Goal: Information Seeking & Learning: Check status

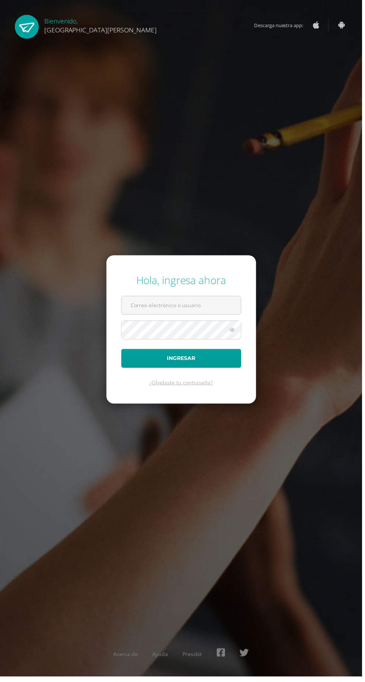
type input "desyque2709@gmail.com"
click at [122, 352] on button "Ingresar" at bounding box center [182, 361] width 121 height 19
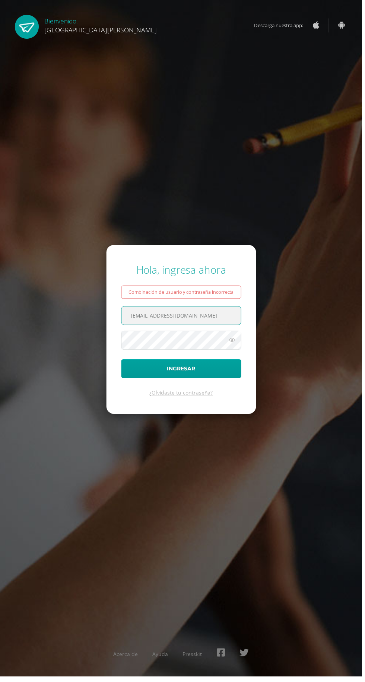
click at [221, 301] on div "Combinación de usuario y contraseña incorrecta" at bounding box center [182, 294] width 121 height 13
click at [203, 327] on input "desyque2709@gmail.com" at bounding box center [182, 318] width 120 height 18
type input "[EMAIL_ADDRESS][DOMAIN_NAME]"
click at [122, 362] on button "Ingresar" at bounding box center [182, 371] width 121 height 19
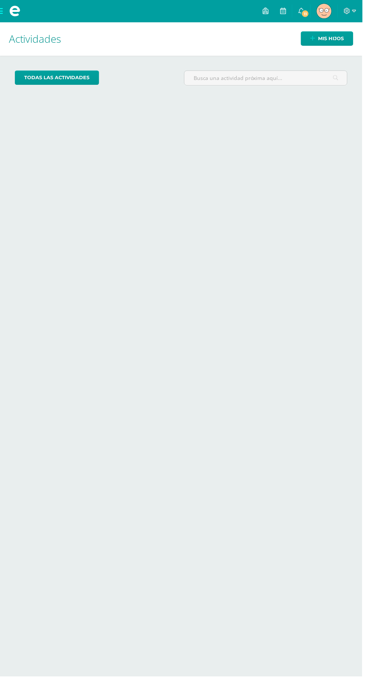
click at [333, 18] on span "Julio Armando Mi Perfil" at bounding box center [326, 11] width 18 height 15
click at [340, 32] on link "Mis hijos" at bounding box center [329, 39] width 53 height 15
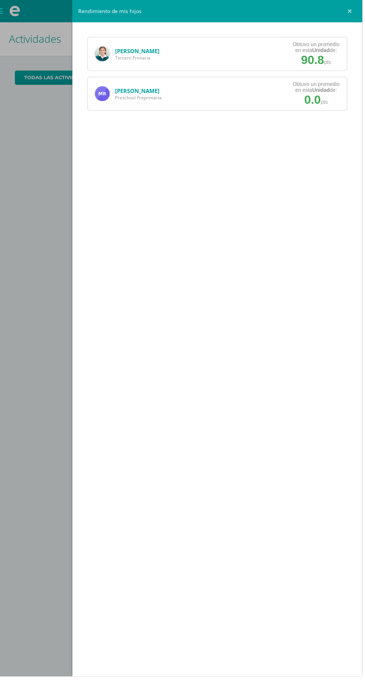
click at [238, 55] on div "Emma Rivas Tercero Primaria Obtuvo un promedio en esta Unidad de: 90.8 pts" at bounding box center [219, 54] width 262 height 34
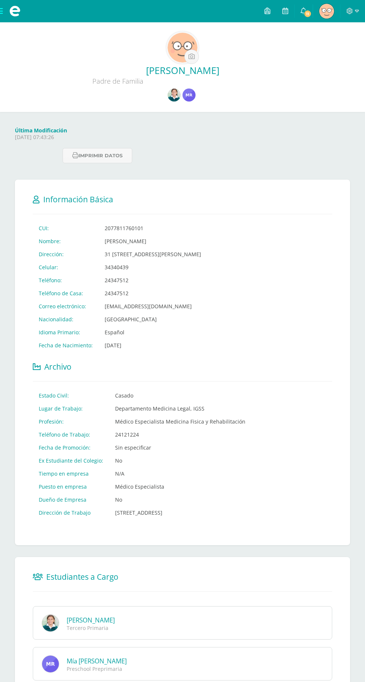
click at [174, 93] on img at bounding box center [173, 95] width 13 height 13
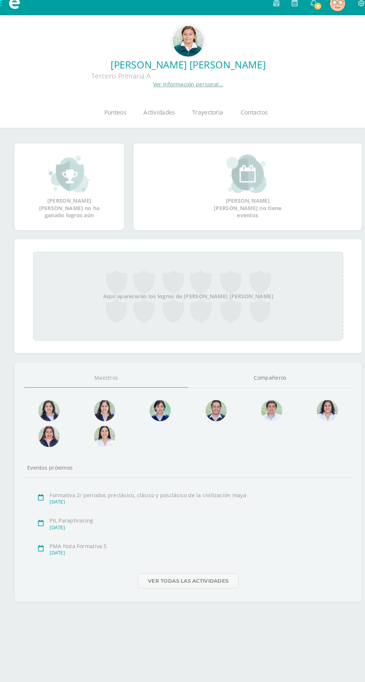
click at [110, 123] on link "Punteos" at bounding box center [112, 117] width 38 height 30
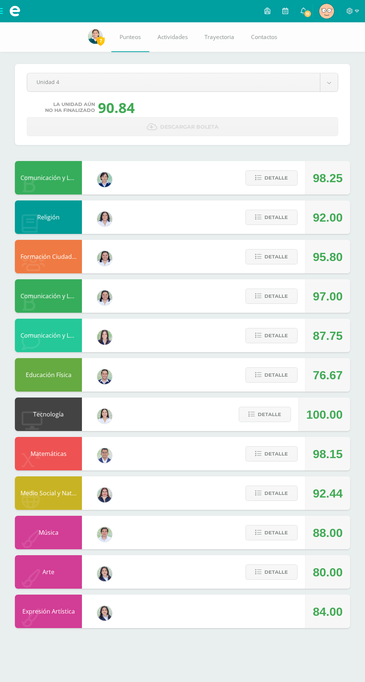
click at [124, 382] on div "[PERSON_NAME]" at bounding box center [104, 375] width 45 height 30
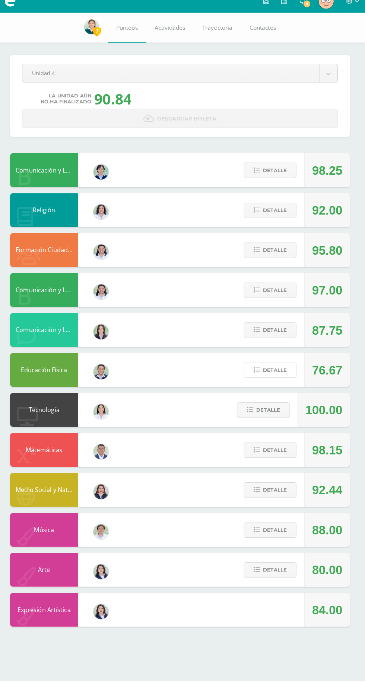
click at [275, 375] on span "Detalle" at bounding box center [275, 375] width 23 height 14
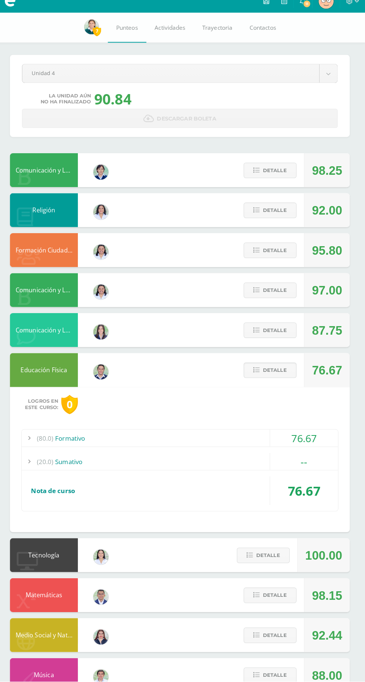
click at [250, 435] on div "(80.0) Formativo" at bounding box center [182, 442] width 312 height 17
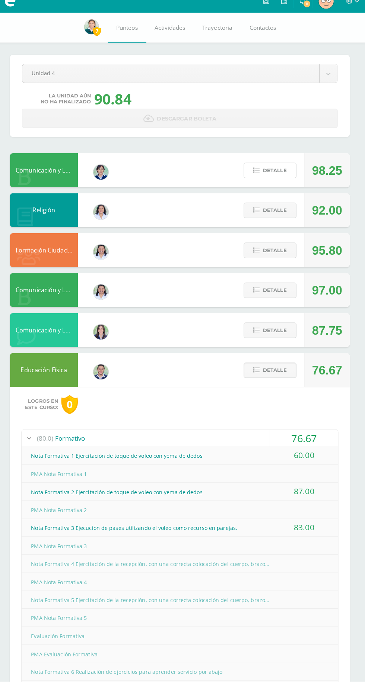
click at [277, 178] on span "Detalle" at bounding box center [275, 178] width 23 height 14
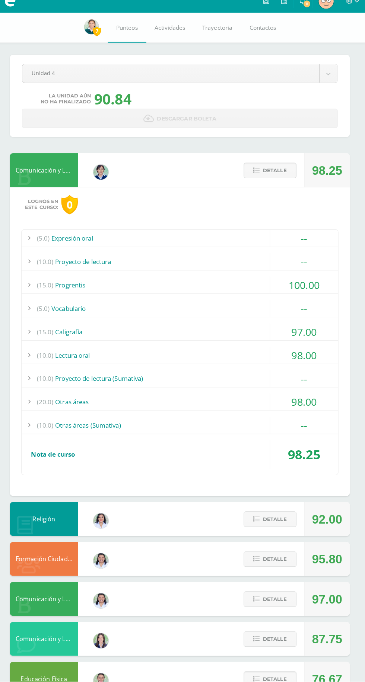
click at [281, 173] on span "Detalle" at bounding box center [275, 178] width 23 height 14
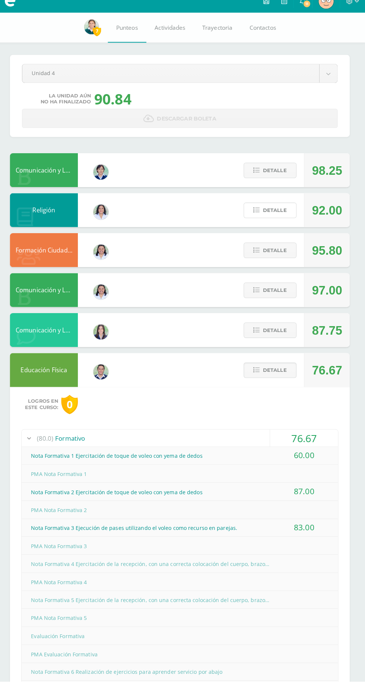
click at [283, 219] on span "Detalle" at bounding box center [275, 218] width 23 height 14
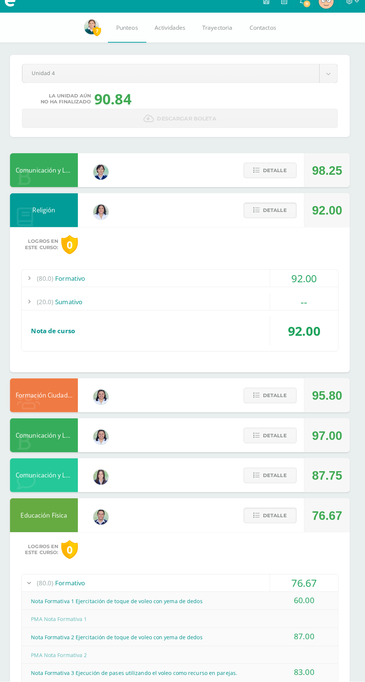
click at [277, 513] on span "Detalle" at bounding box center [275, 518] width 23 height 14
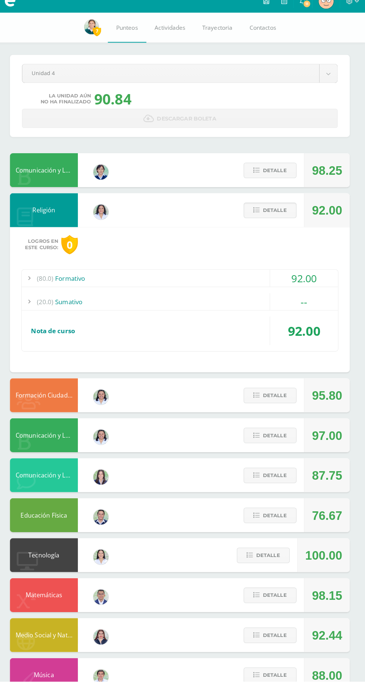
click at [314, 282] on div "92.00" at bounding box center [304, 284] width 67 height 17
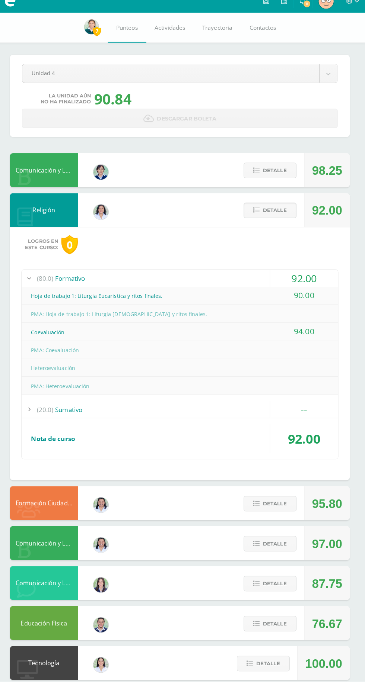
click at [271, 222] on span "Detalle" at bounding box center [275, 218] width 23 height 14
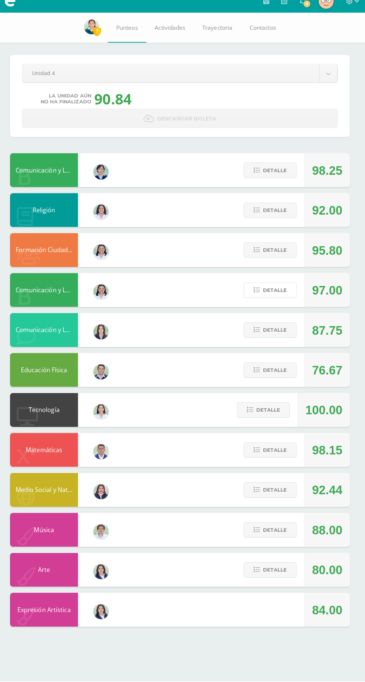
click at [289, 292] on button "Detalle" at bounding box center [271, 296] width 52 height 15
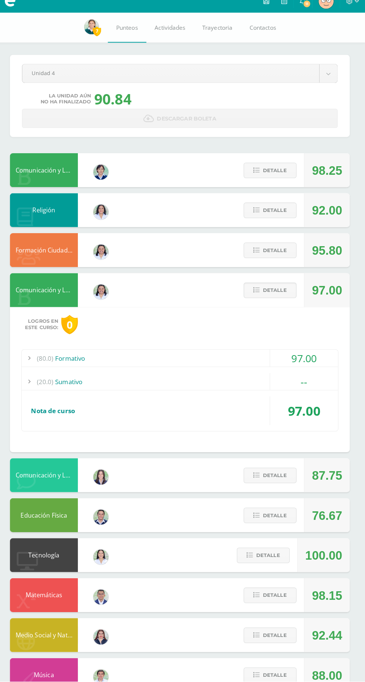
click at [298, 344] on div "Logros en este curso: 0 (80.0) Formativo 97.00 Formativa 1/Análisis de lectura …" at bounding box center [182, 384] width 335 height 143
click at [316, 357] on div "97.00" at bounding box center [304, 363] width 67 height 17
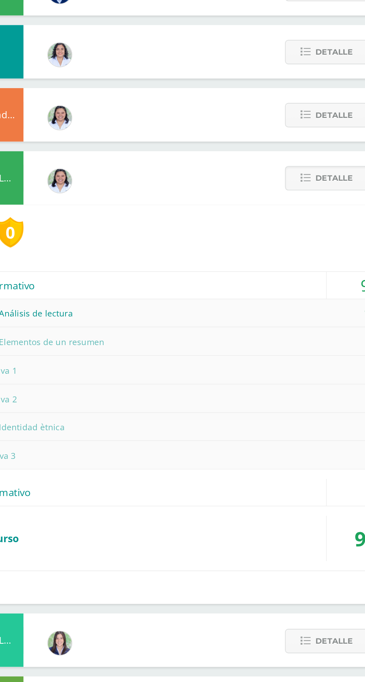
scroll to position [90, 0]
